Goal: Task Accomplishment & Management: Manage account settings

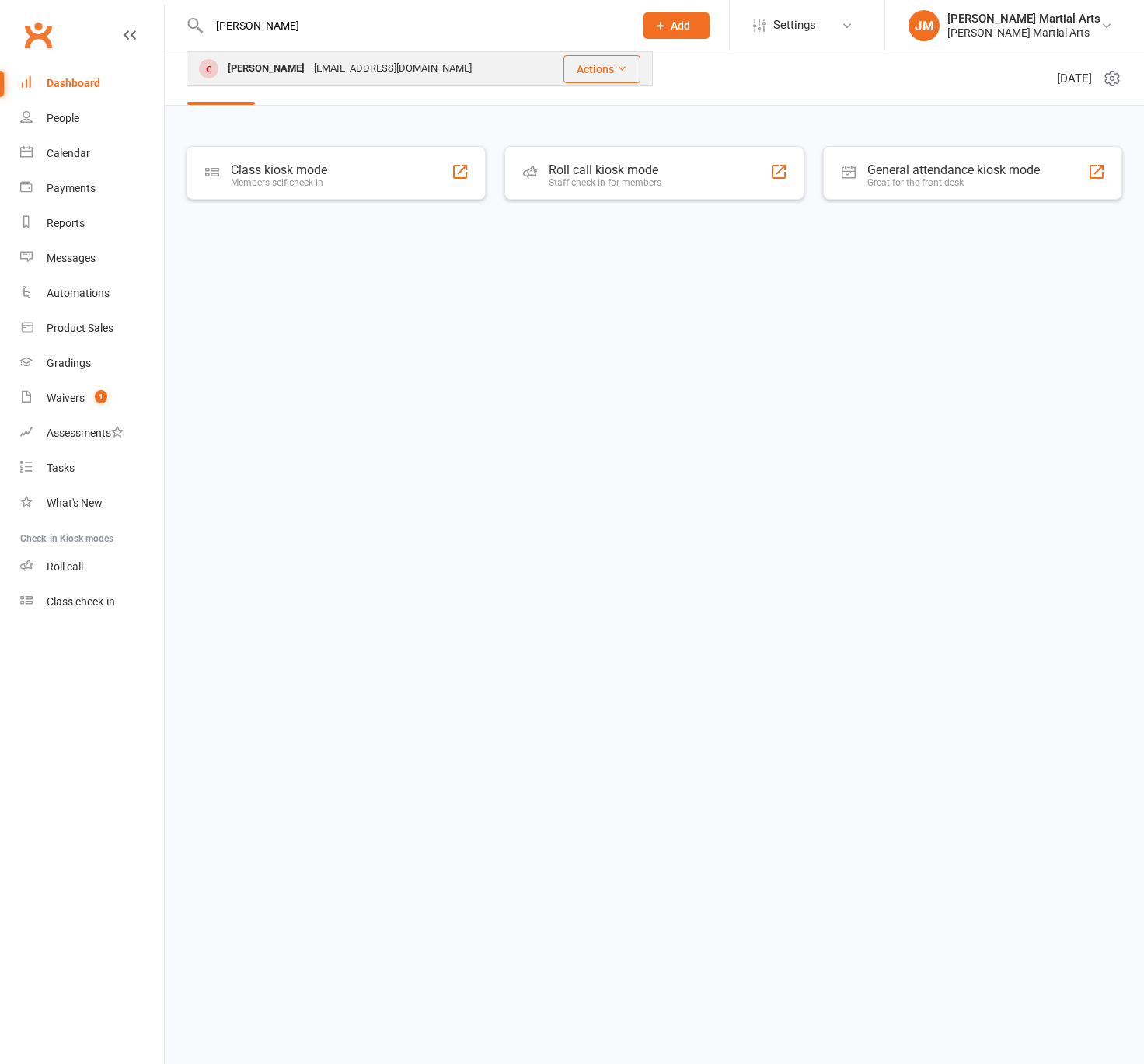
type input "[PERSON_NAME]"
click at [364, 62] on div "[EMAIL_ADDRESS][DOMAIN_NAME]" at bounding box center [392, 69] width 167 height 23
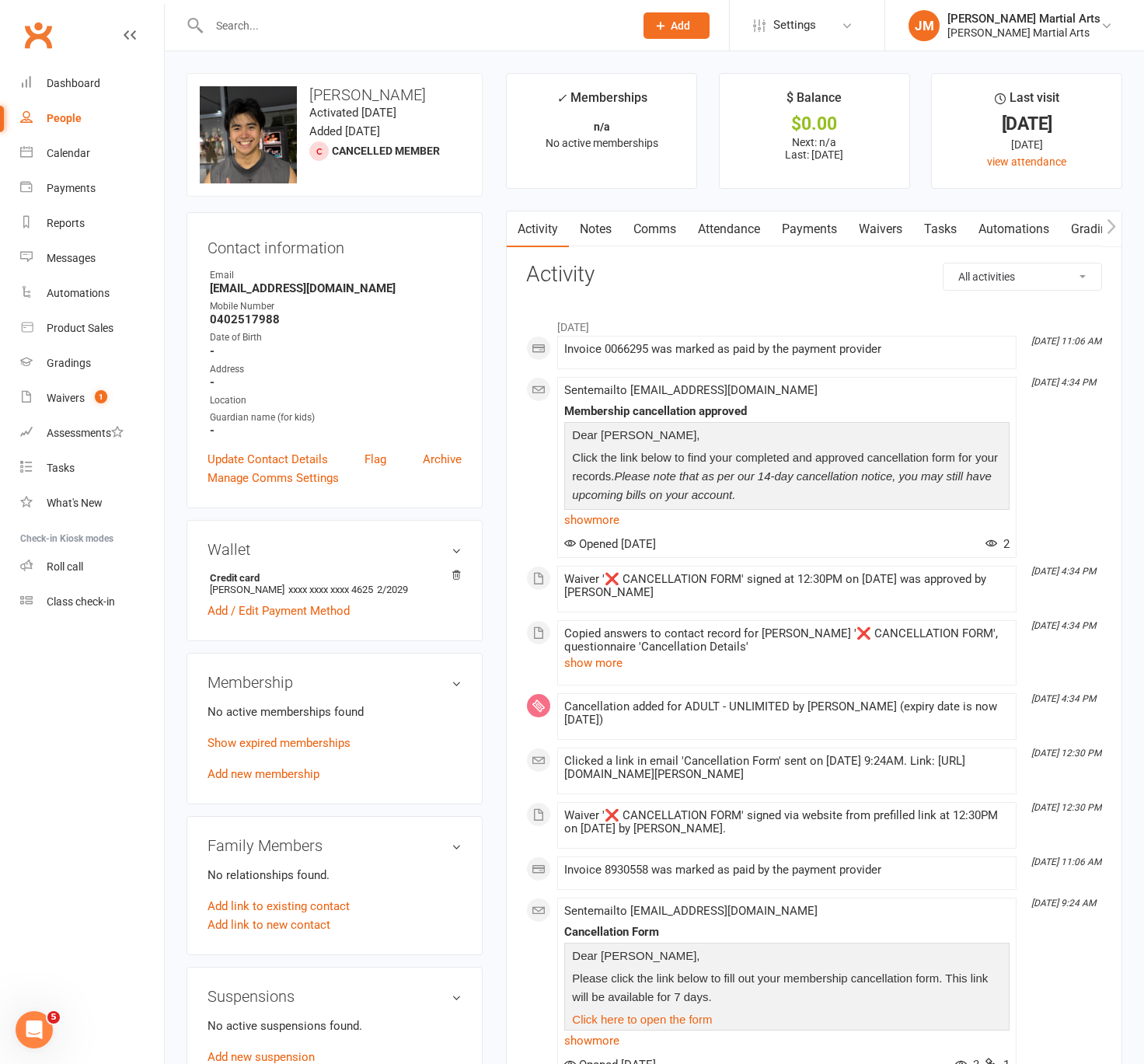
click at [834, 225] on link "Payments" at bounding box center [809, 229] width 77 height 36
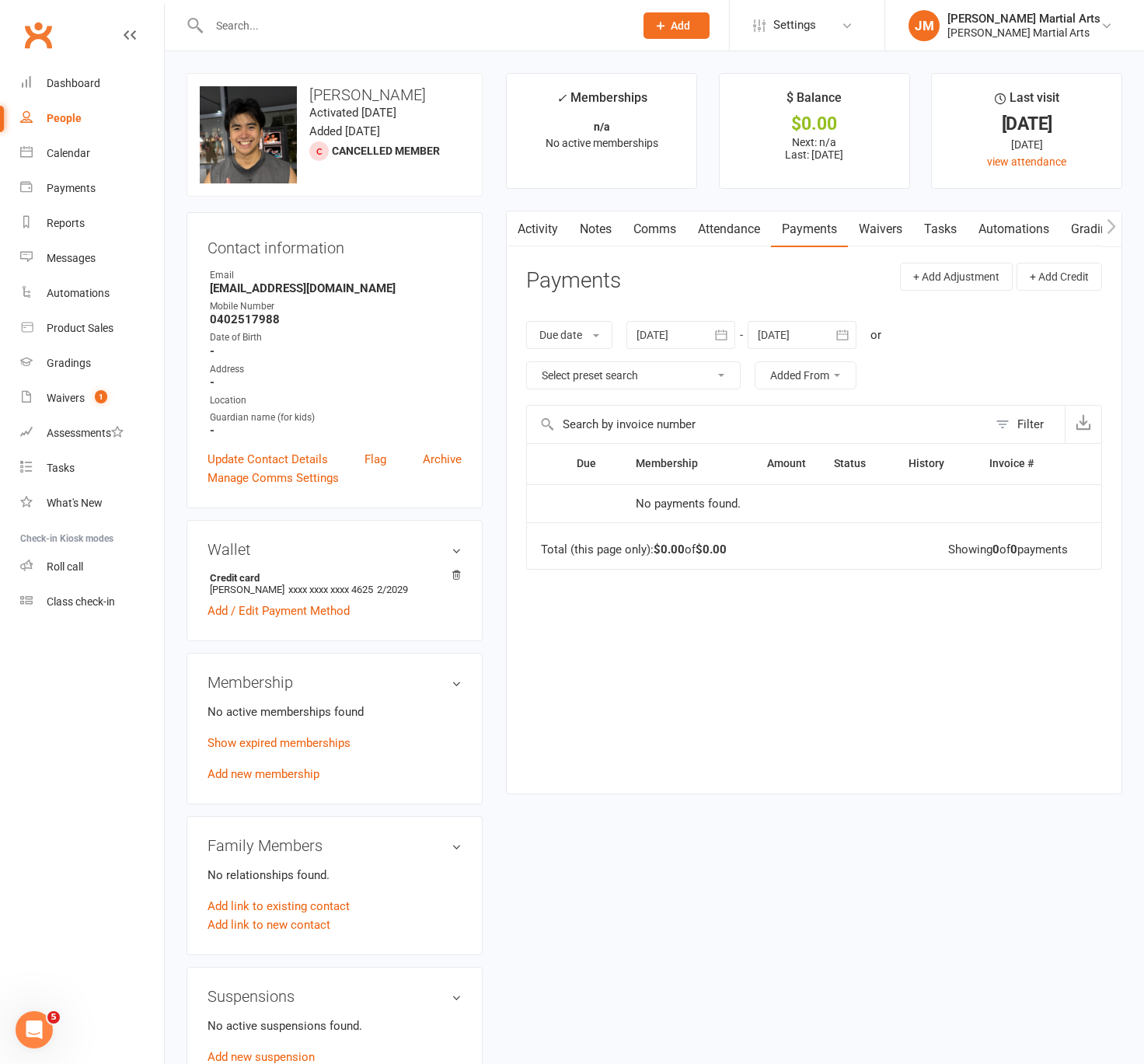
click at [883, 237] on link "Waivers" at bounding box center [880, 229] width 65 height 36
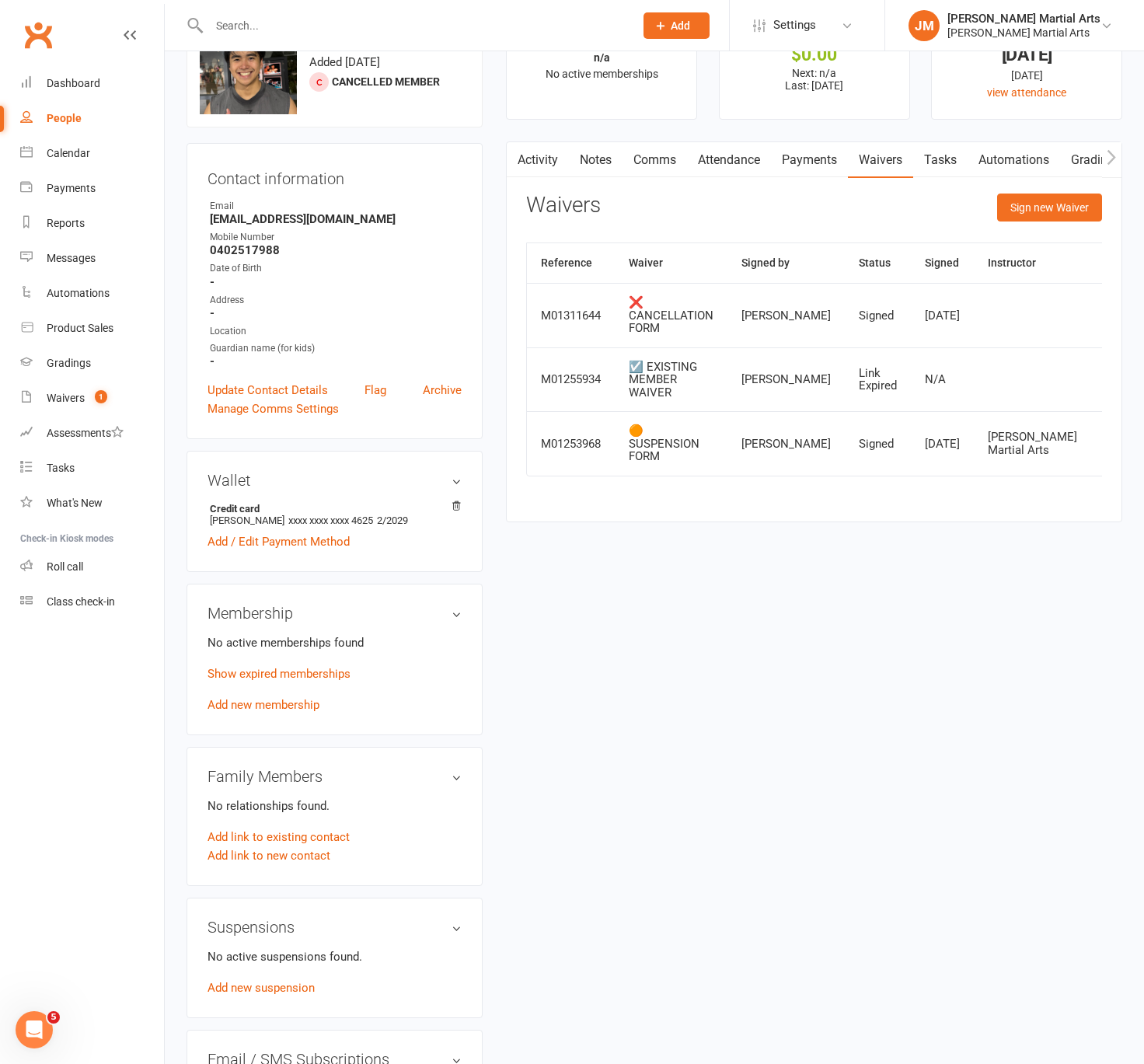
scroll to position [2, 0]
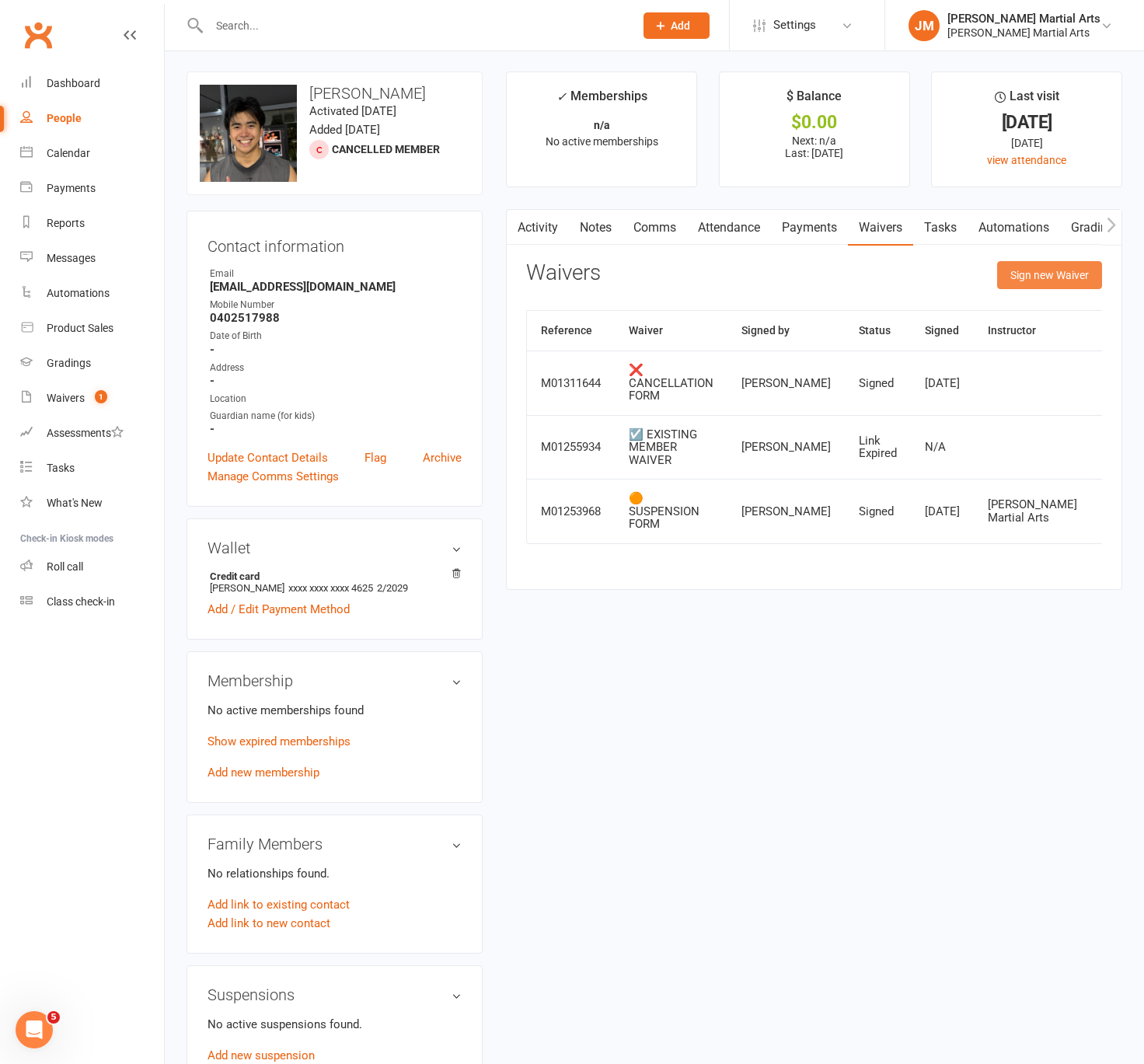
click at [1035, 279] on button "Sign new Waiver" at bounding box center [1049, 275] width 105 height 28
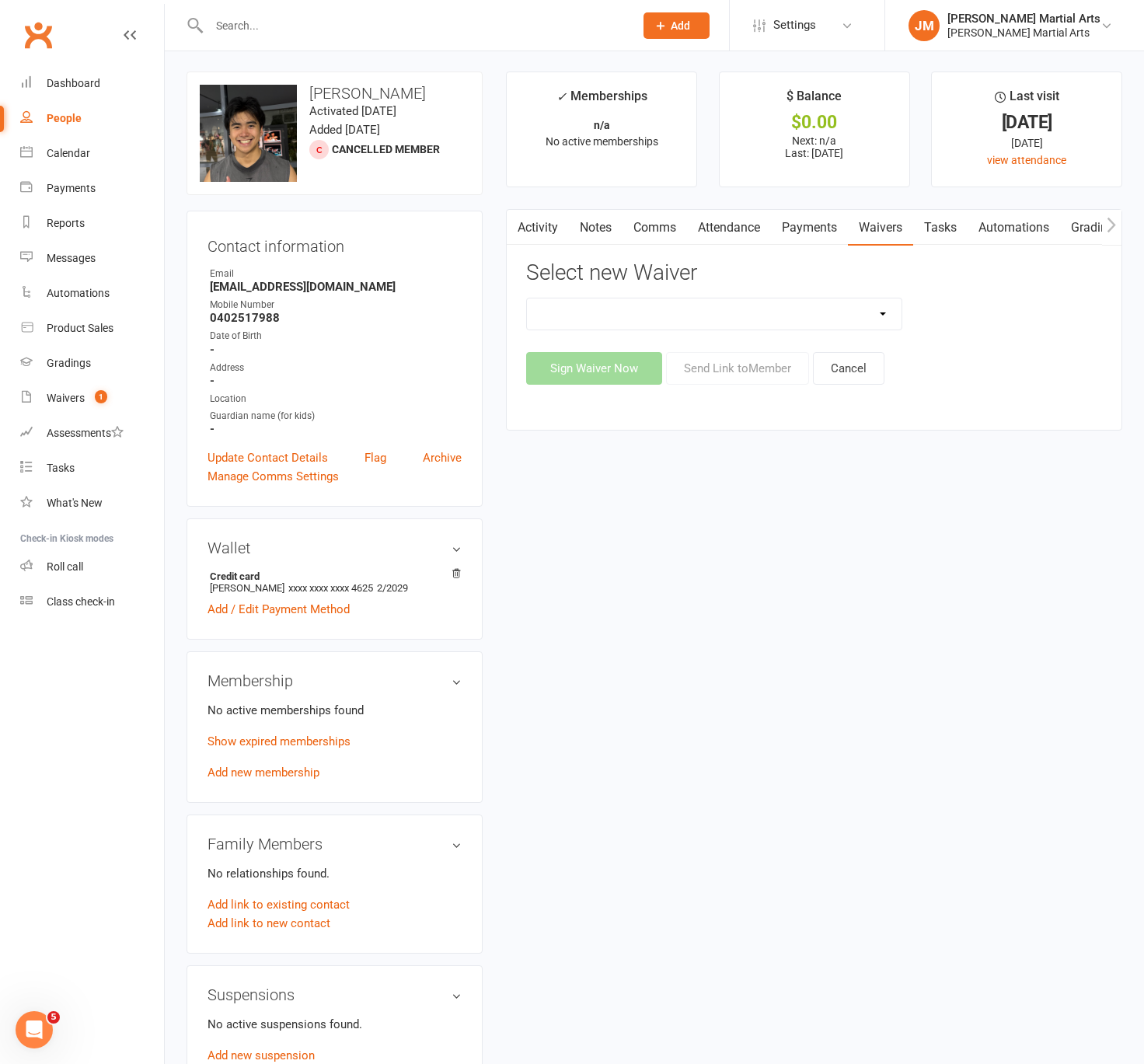
click at [770, 319] on select "💲 ADD PAYMENT METHOD FOR CASUALS ❌ CANCELLATION FORM ☑️ EXISTING MEMBER WAIVER …" at bounding box center [714, 313] width 374 height 31
select select "13779"
click at [527, 298] on select "💲 ADD PAYMENT METHOD FOR CASUALS ❌ CANCELLATION FORM ☑️ EXISTING MEMBER WAIVER …" at bounding box center [714, 313] width 374 height 31
click at [735, 371] on button "Send Link to Member" at bounding box center [738, 368] width 143 height 33
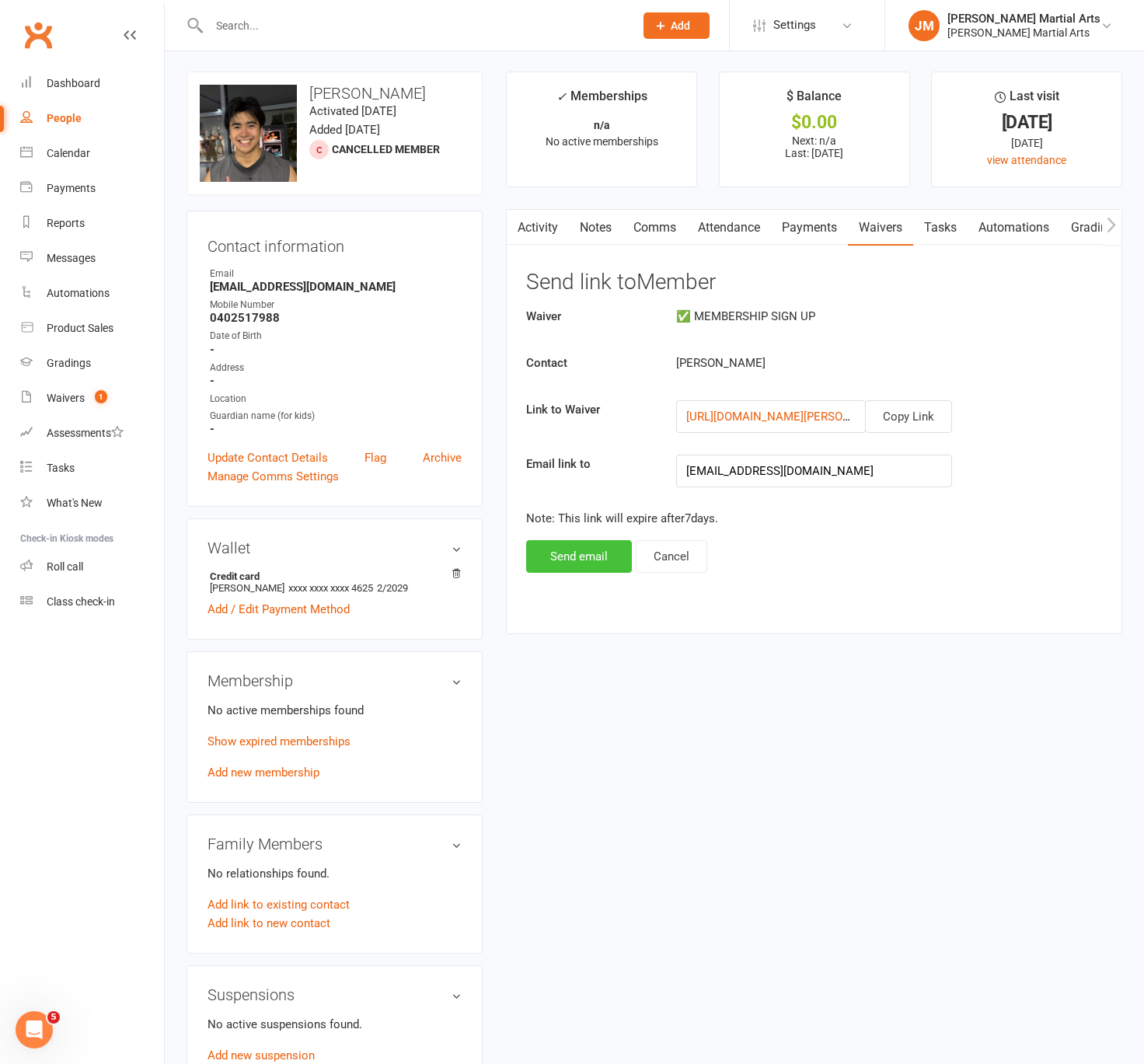
click at [555, 546] on button "Send email" at bounding box center [579, 557] width 106 height 33
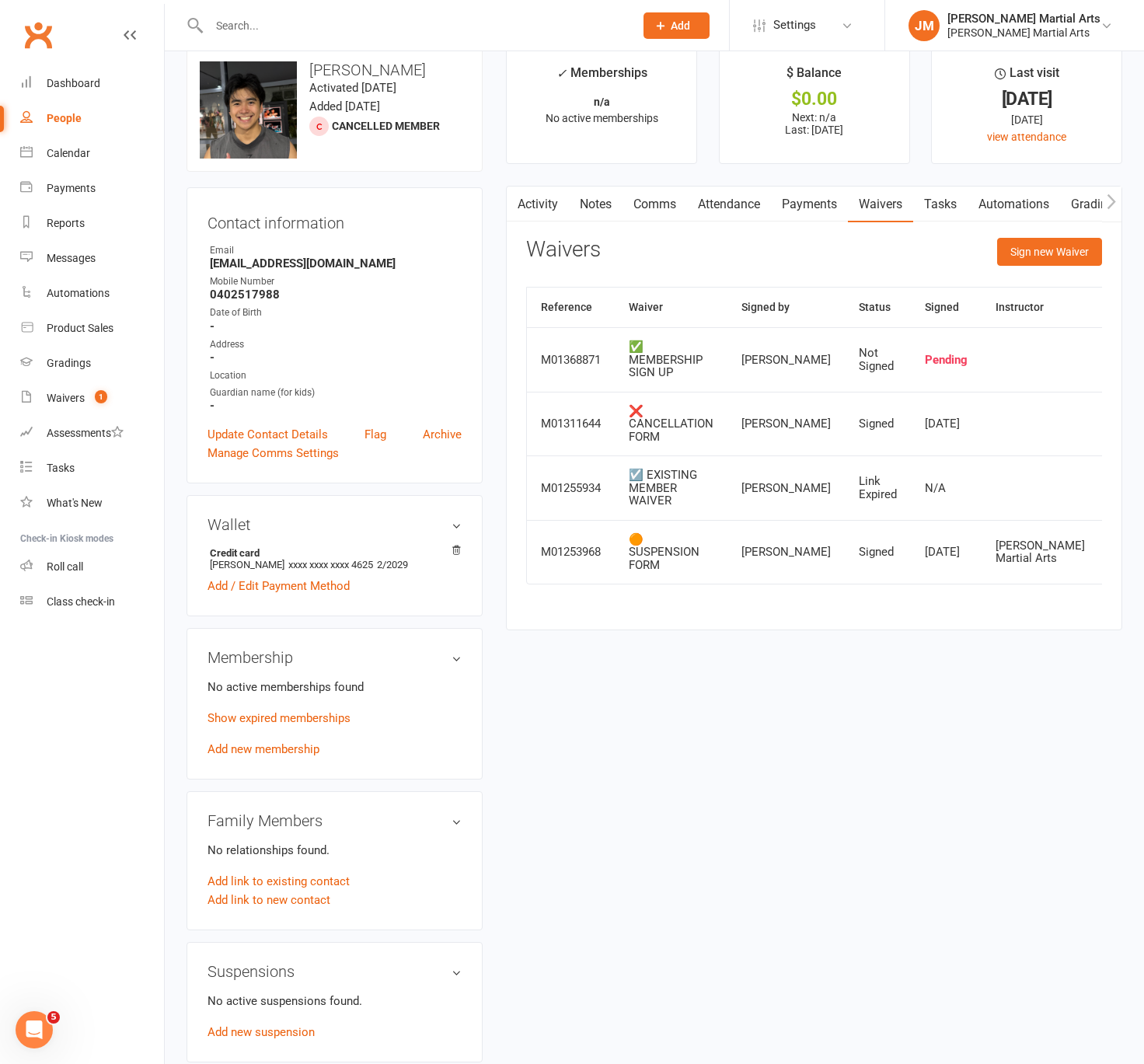
scroll to position [24, 0]
click at [77, 392] on div "Waivers" at bounding box center [65, 397] width 38 height 12
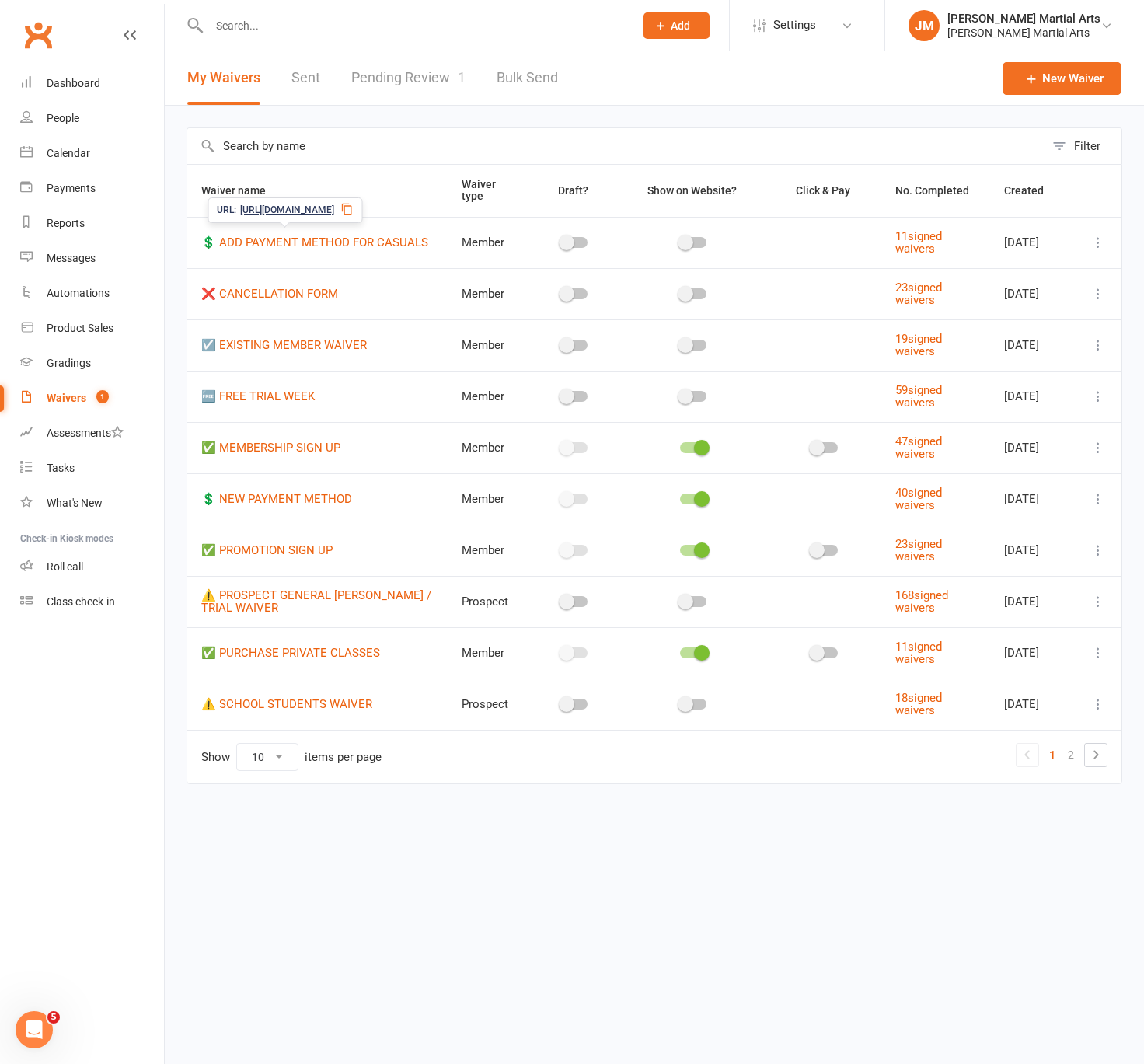
click at [425, 61] on link "Pending Review 1" at bounding box center [407, 77] width 114 height 54
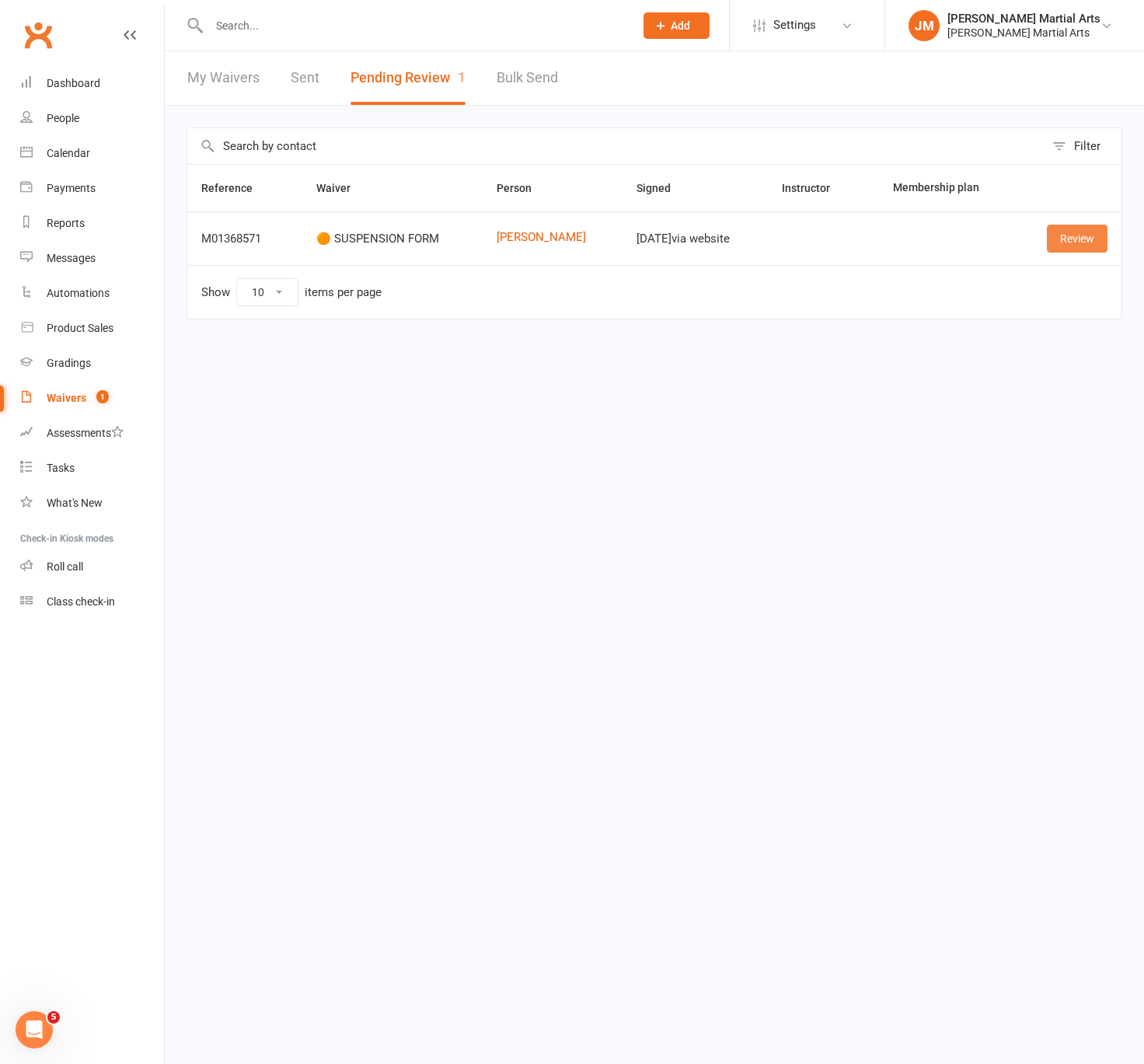
click at [1055, 229] on link "Review" at bounding box center [1077, 239] width 60 height 28
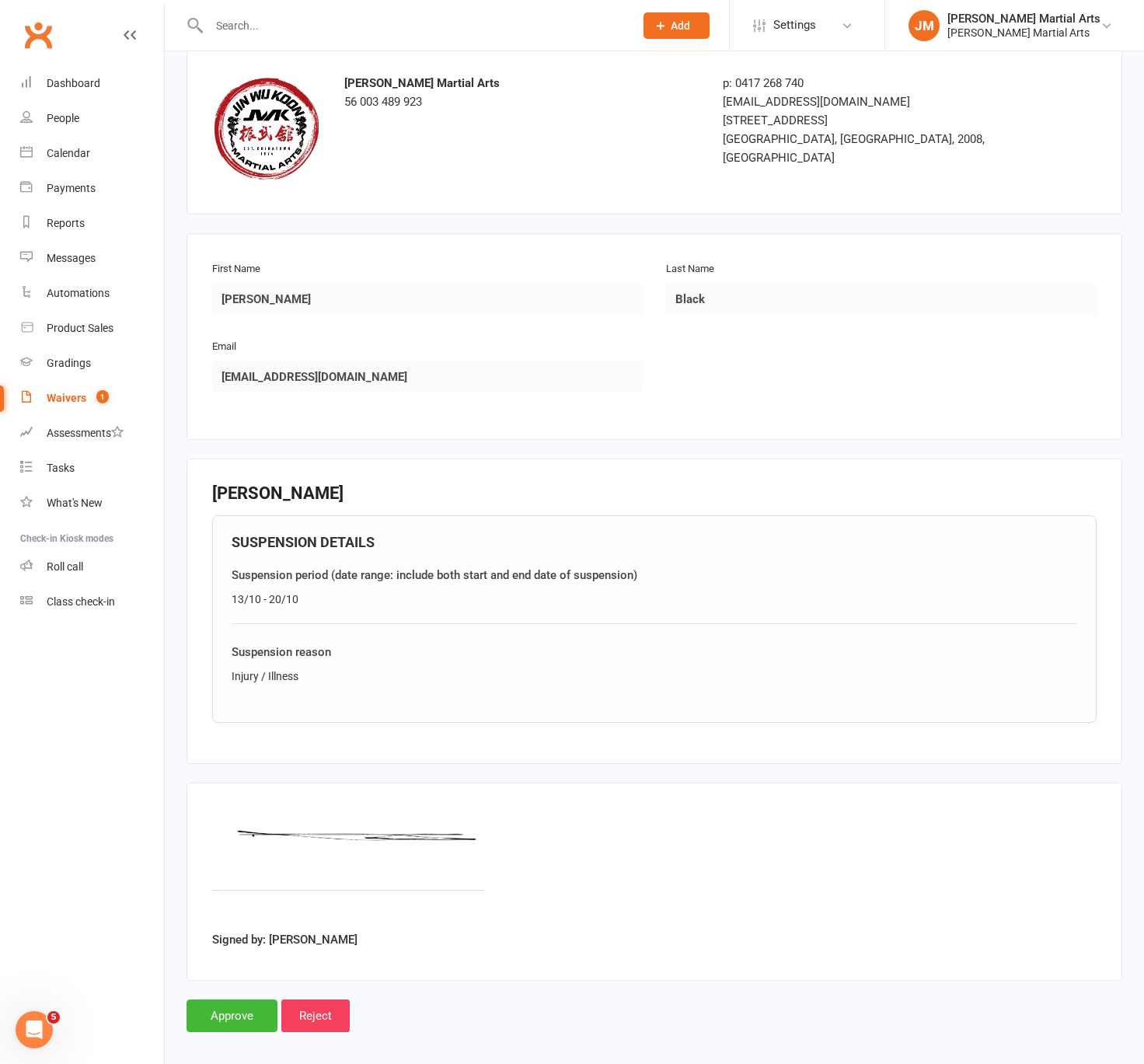
scroll to position [82, 0]
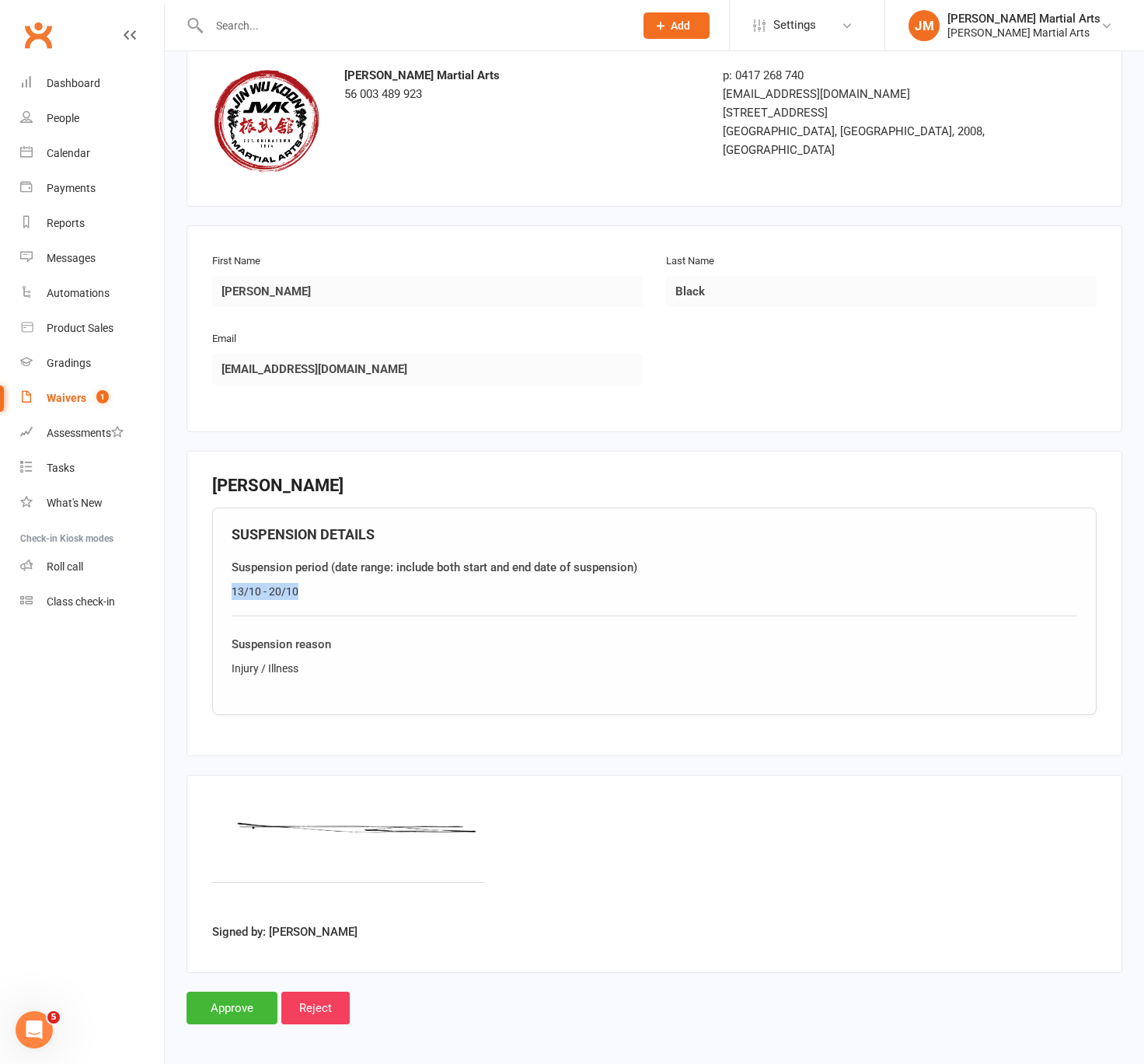
drag, startPoint x: 313, startPoint y: 586, endPoint x: 197, endPoint y: 583, distance: 116.0
click at [197, 583] on fieldset "[PERSON_NAME] SUSPENSION DETAILS Suspension period (date range: include both st…" at bounding box center [655, 604] width 936 height 307
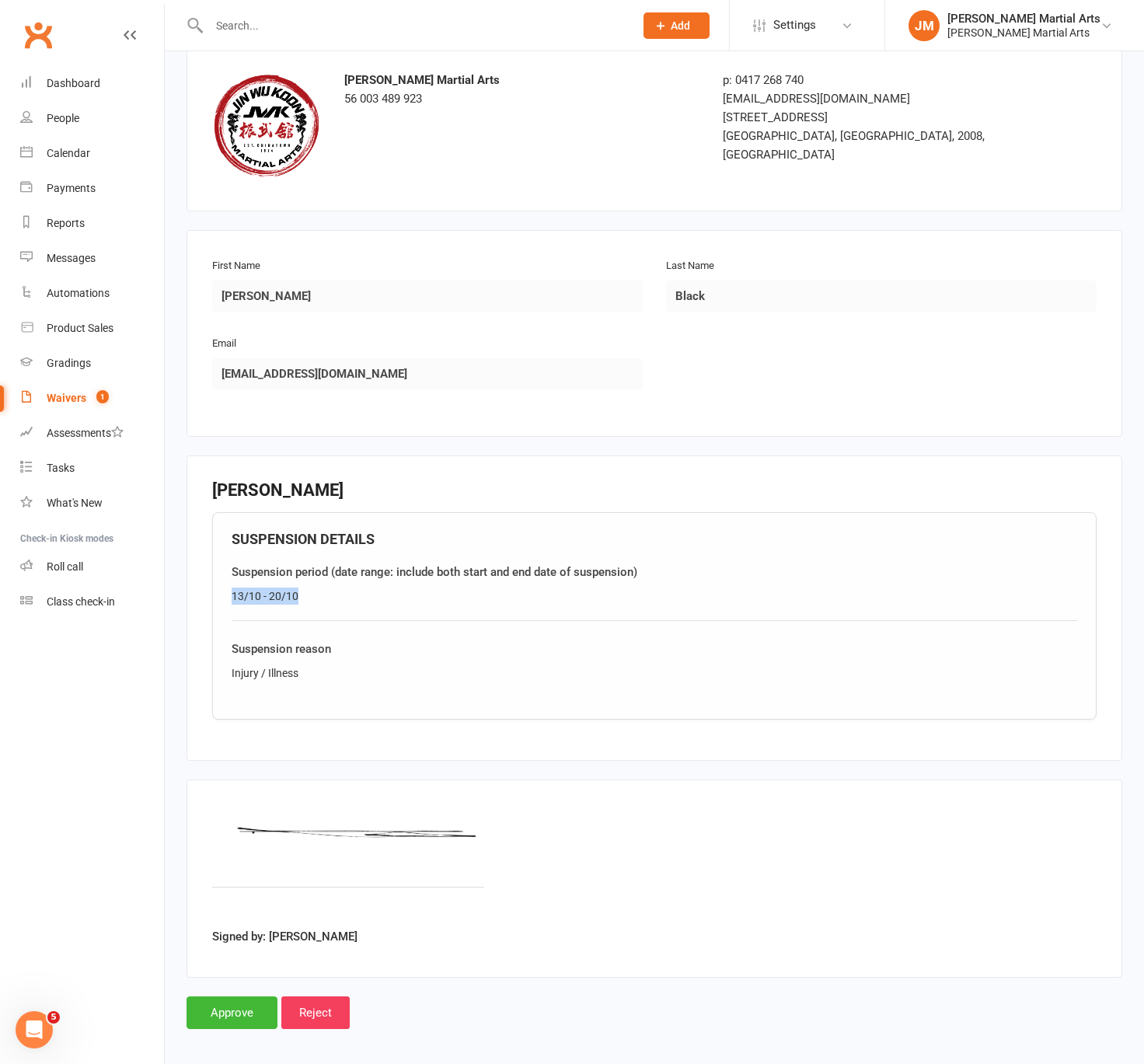
copy div "13/10 - 20/10"
click at [227, 1016] on input "Approve" at bounding box center [232, 1012] width 91 height 33
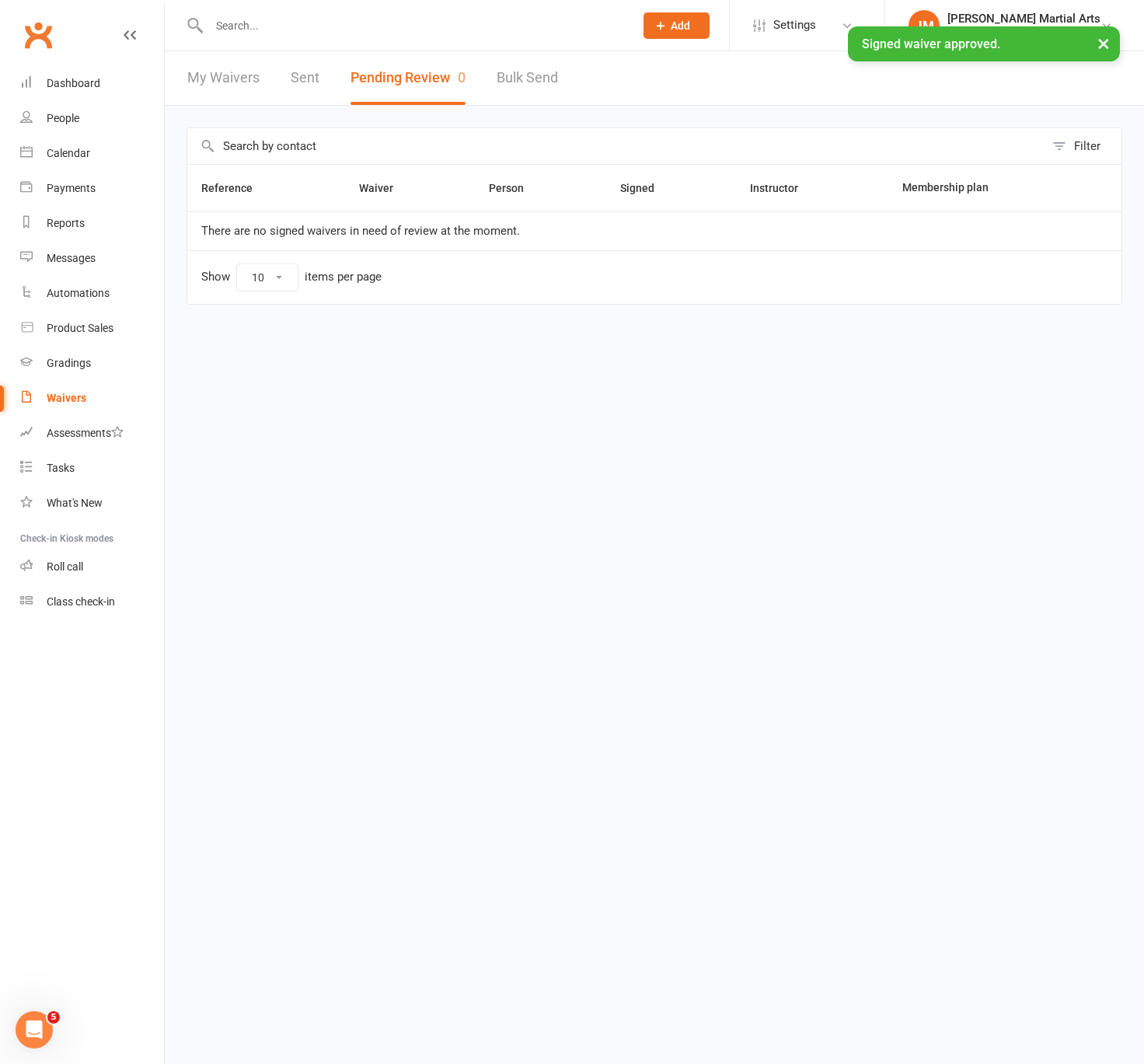
click at [326, 18] on input "text" at bounding box center [414, 25] width 419 height 22
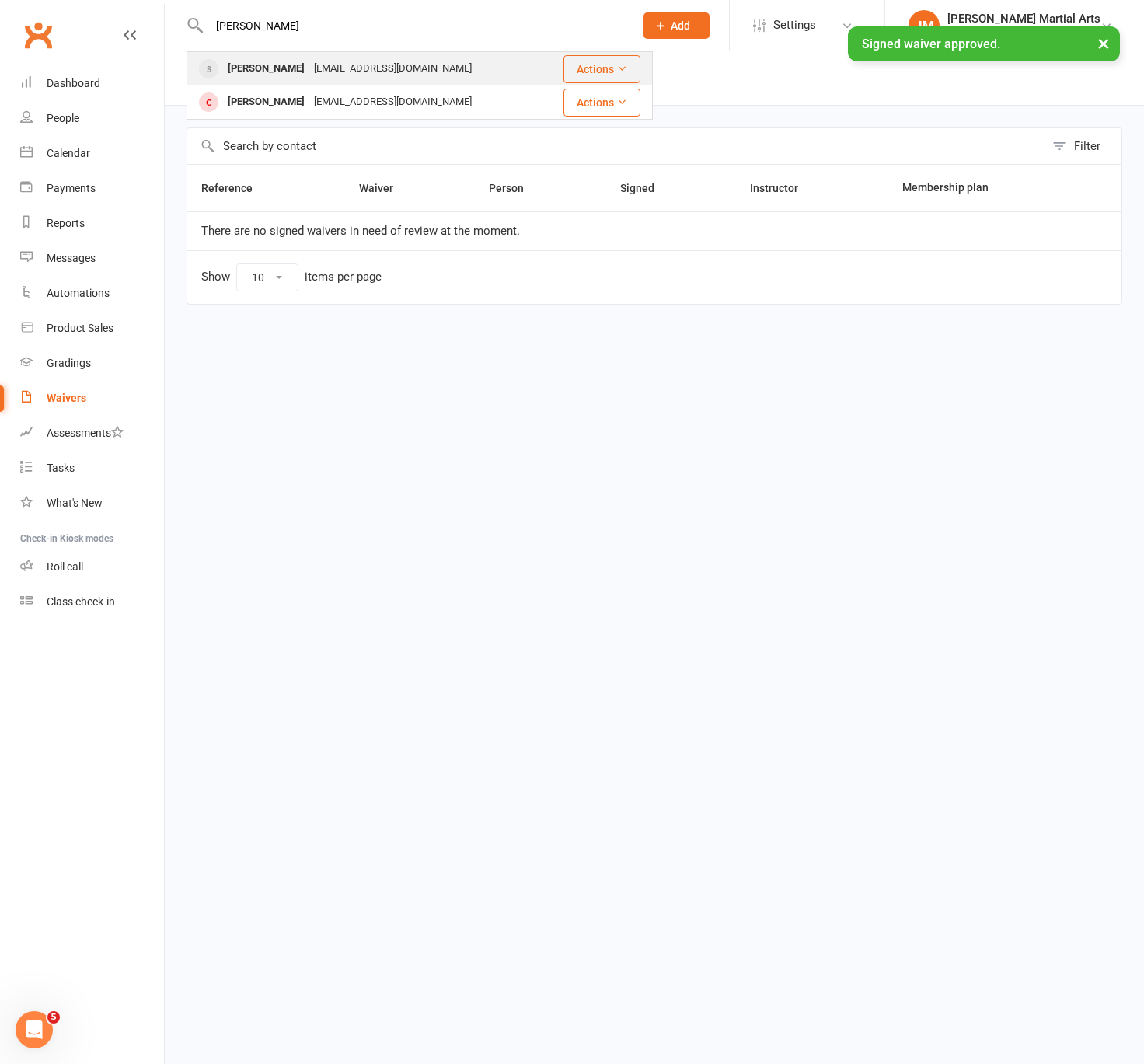
type input "[PERSON_NAME]"
click at [341, 69] on div "[EMAIL_ADDRESS][DOMAIN_NAME]" at bounding box center [392, 69] width 167 height 23
